Goal: Check status: Check status

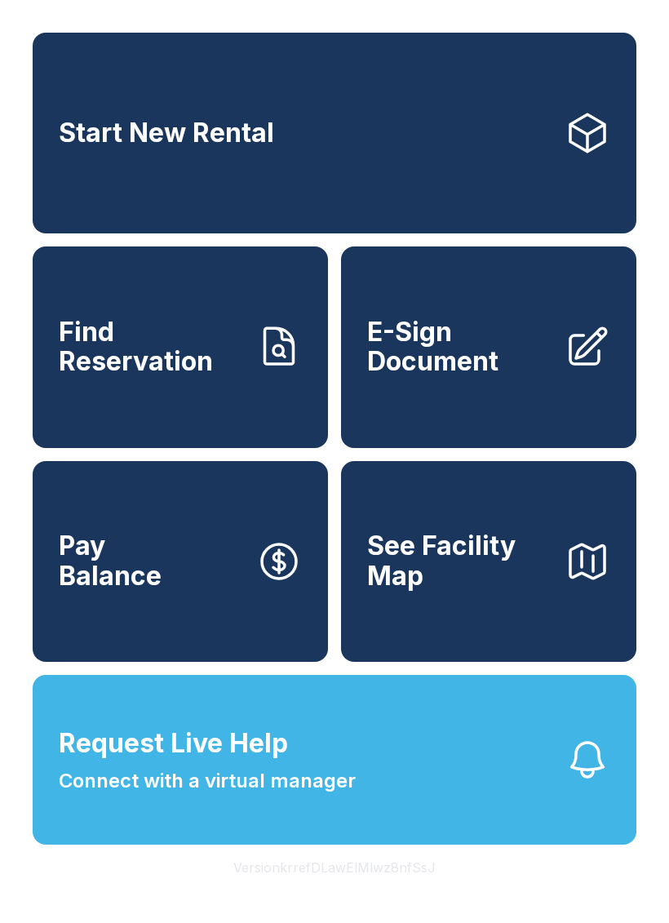
scroll to position [20, 0]
click at [227, 335] on span "Find Reservation" at bounding box center [151, 347] width 184 height 60
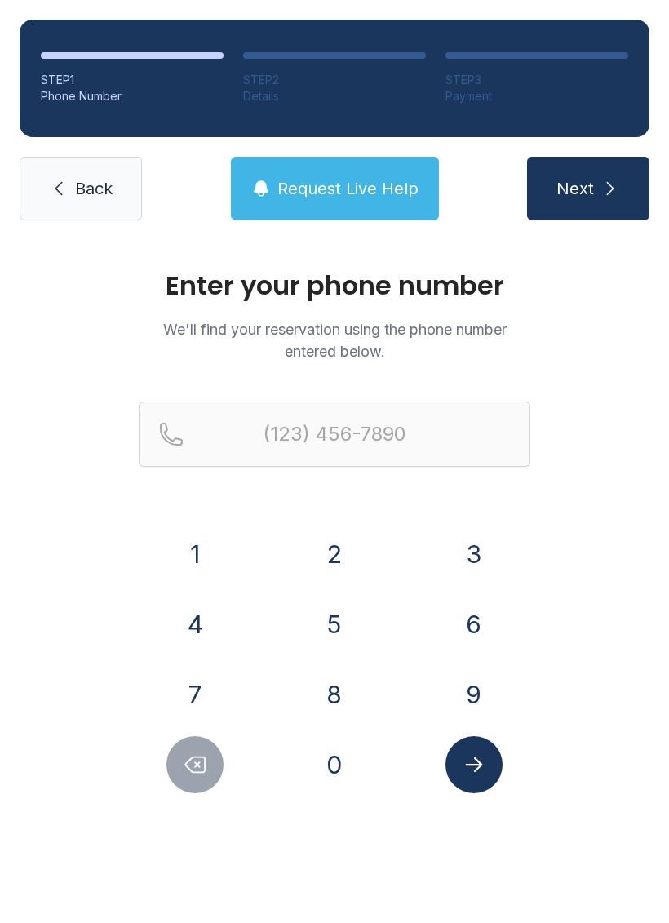
click at [477, 538] on button "3" at bounding box center [474, 553] width 57 height 57
click at [228, 548] on div "1" at bounding box center [195, 553] width 113 height 57
click at [353, 535] on button "2" at bounding box center [334, 553] width 57 height 57
click at [212, 602] on button "4" at bounding box center [194, 624] width 57 height 57
click at [330, 681] on button "8" at bounding box center [334, 694] width 57 height 57
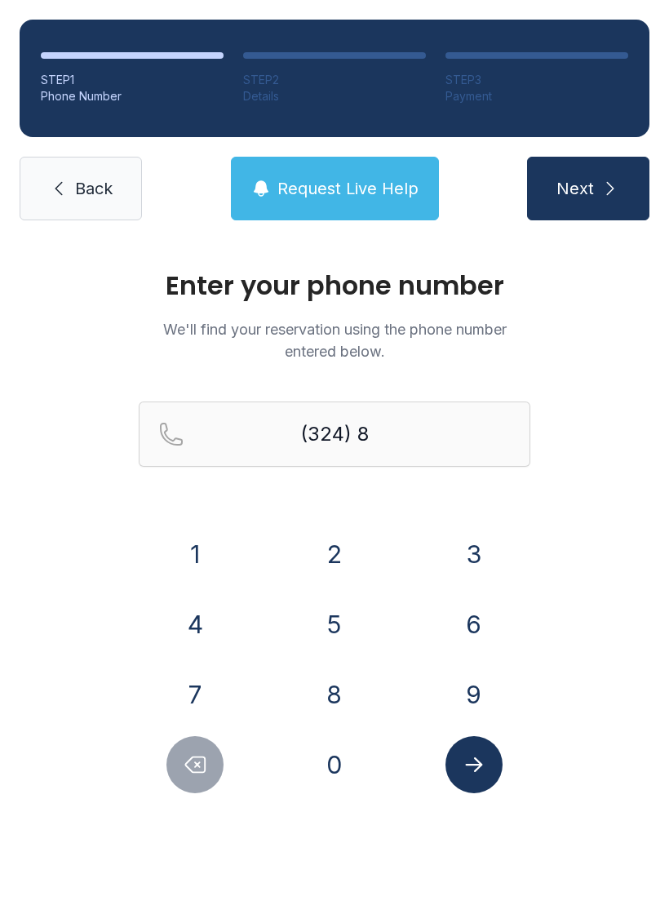
click at [327, 602] on button "5" at bounding box center [334, 624] width 57 height 57
click at [474, 672] on button "9" at bounding box center [474, 694] width 57 height 57
click at [213, 773] on button "Delete number" at bounding box center [194, 764] width 57 height 57
click at [206, 770] on icon "Delete number" at bounding box center [195, 764] width 24 height 24
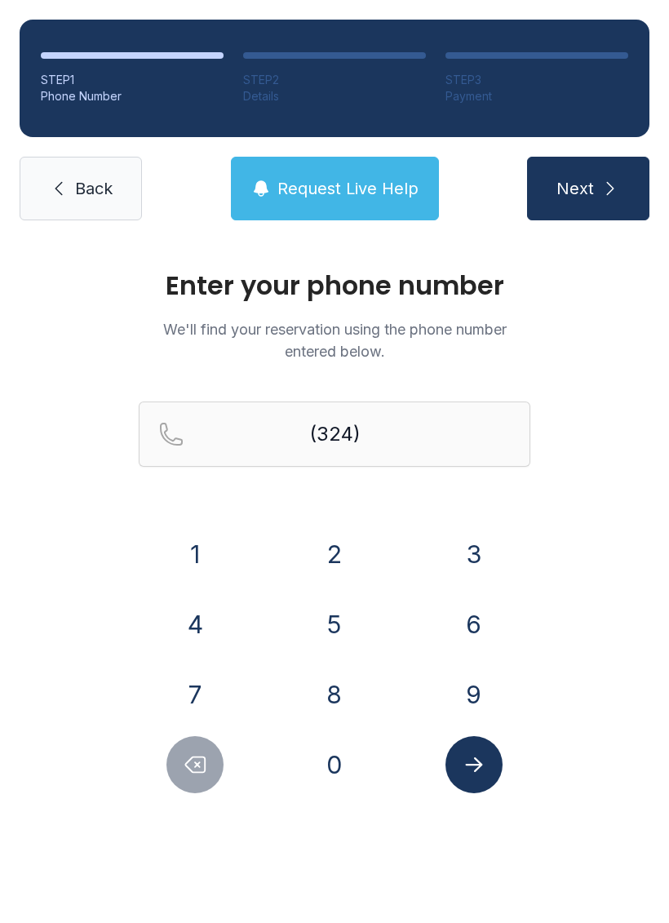
click at [206, 769] on icon "Delete number" at bounding box center [196, 765] width 20 height 16
click at [207, 759] on icon "Delete number" at bounding box center [195, 764] width 24 height 24
type input "(3"
click at [206, 759] on icon "Delete number" at bounding box center [195, 764] width 24 height 24
click at [474, 544] on button "3" at bounding box center [474, 553] width 57 height 57
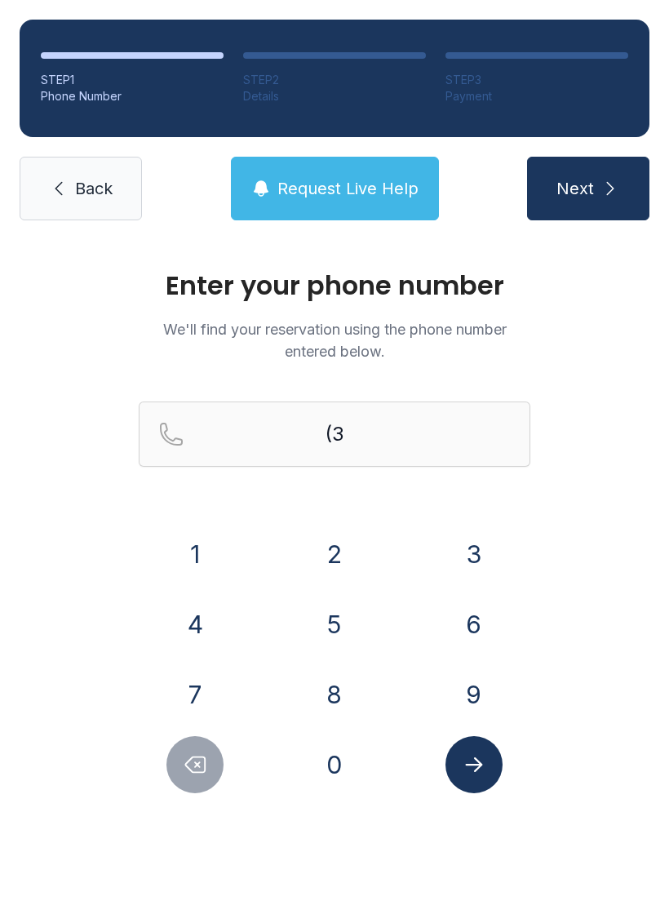
click at [187, 556] on button "1" at bounding box center [194, 553] width 57 height 57
click at [342, 559] on button "2" at bounding box center [334, 553] width 57 height 57
click at [210, 622] on button "4" at bounding box center [194, 624] width 57 height 57
click at [340, 685] on button "8" at bounding box center [334, 694] width 57 height 57
click at [334, 622] on button "5" at bounding box center [334, 624] width 57 height 57
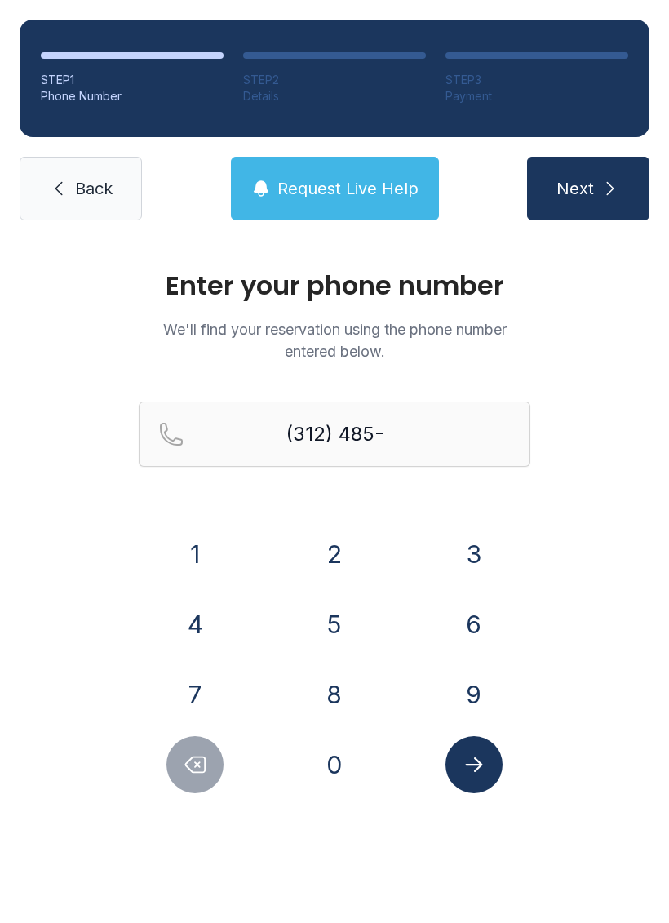
click at [484, 685] on button "9" at bounding box center [474, 694] width 57 height 57
click at [341, 687] on button "8" at bounding box center [334, 694] width 57 height 57
click at [463, 544] on button "3" at bounding box center [474, 553] width 57 height 57
type input "[PHONE_NUMBER]"
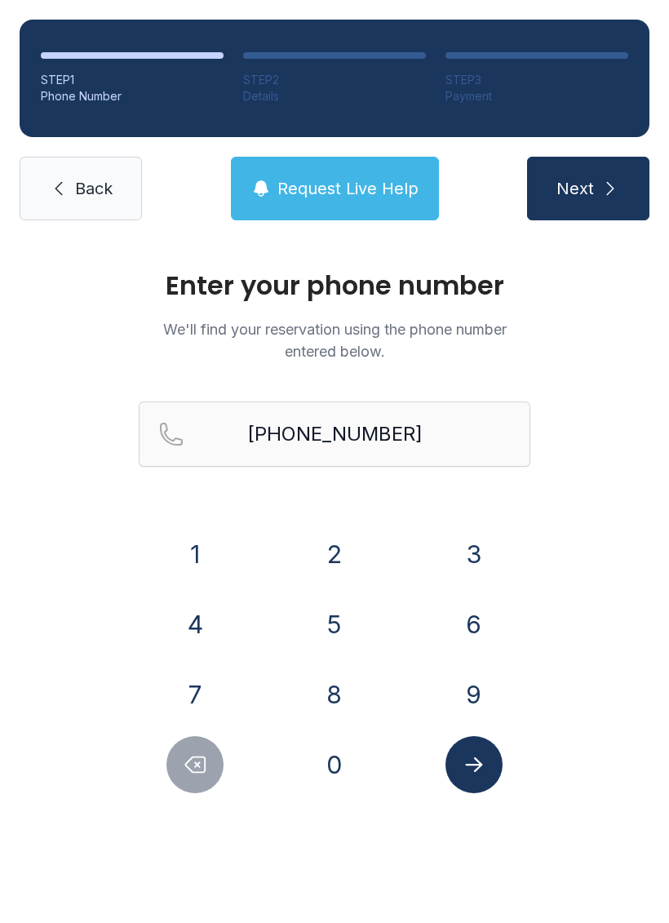
click at [474, 765] on icon "Submit lookup form" at bounding box center [473, 764] width 17 height 15
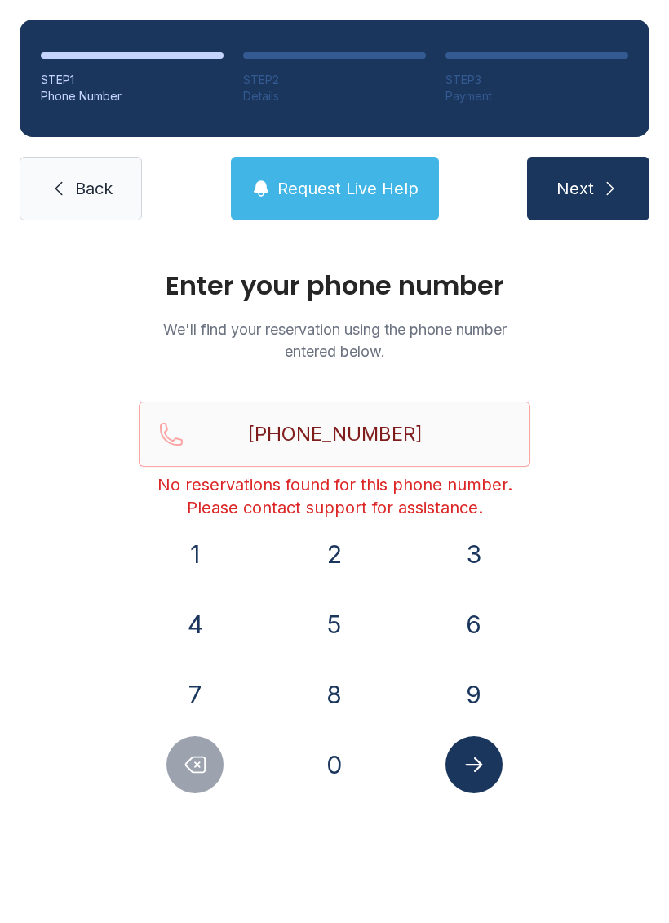
click at [478, 756] on icon "Submit lookup form" at bounding box center [474, 764] width 24 height 24
click at [474, 756] on icon "Submit lookup form" at bounding box center [474, 764] width 24 height 24
click at [478, 761] on icon "Submit lookup form" at bounding box center [473, 764] width 17 height 15
click at [362, 194] on span "Request Live Help" at bounding box center [347, 188] width 141 height 23
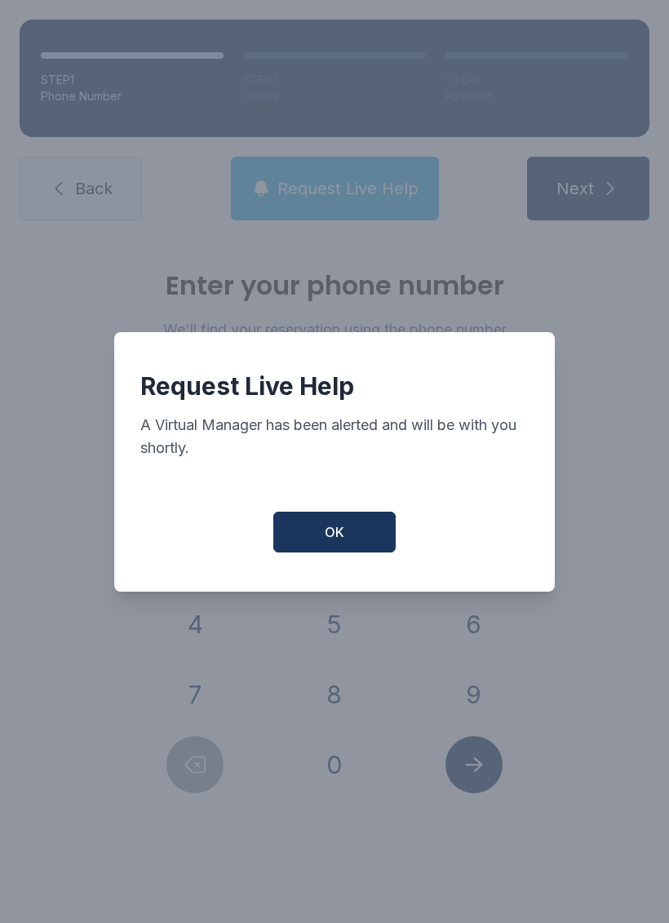
click at [342, 537] on span "OK" at bounding box center [335, 532] width 20 height 20
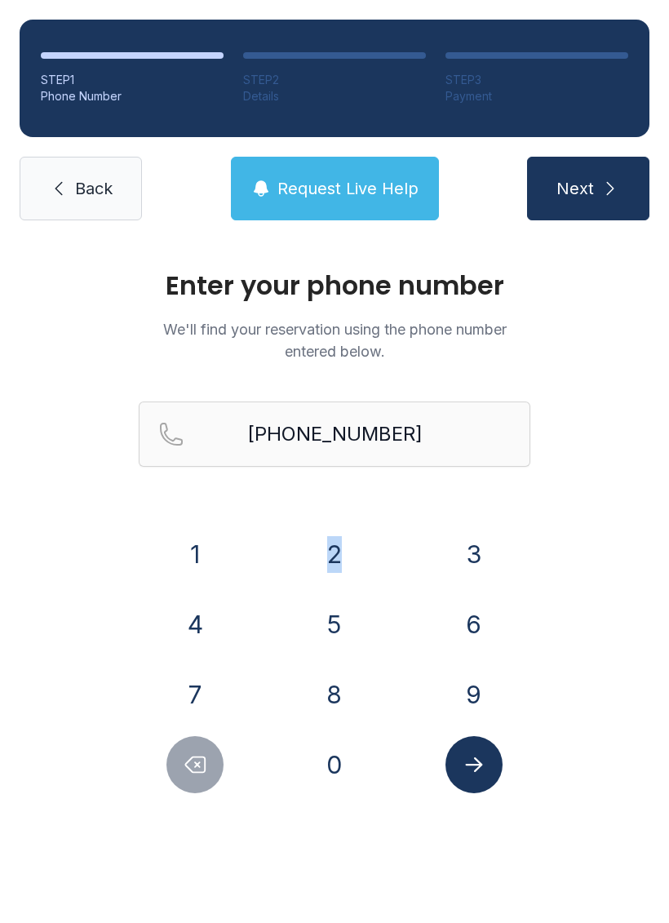
click at [88, 547] on div "Enter your phone number We'll find your reservation using the phone number ente…" at bounding box center [334, 549] width 669 height 619
click at [346, 166] on button "Request Live Help" at bounding box center [335, 189] width 208 height 64
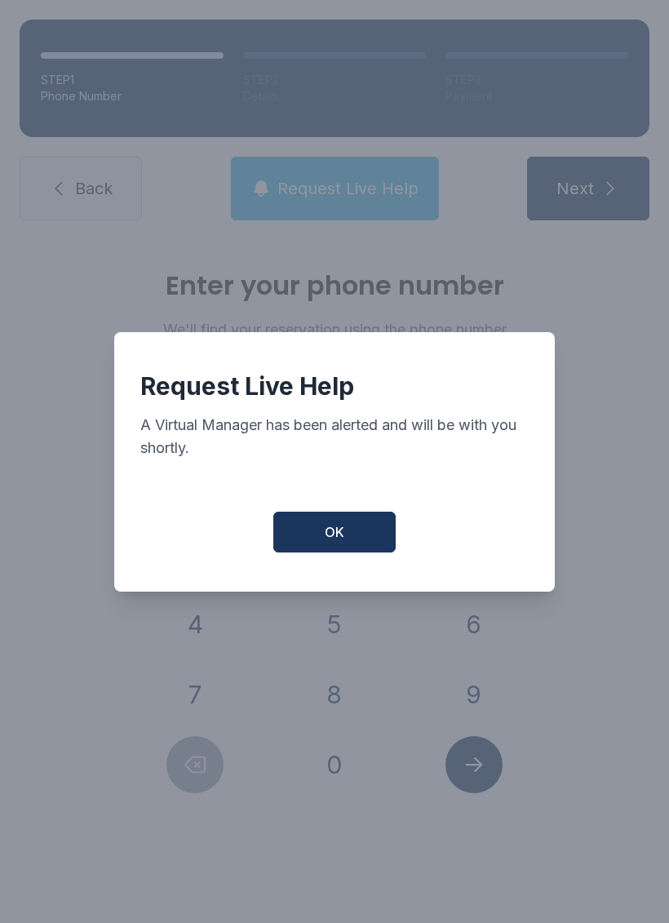
click at [352, 552] on button "OK" at bounding box center [334, 532] width 122 height 41
